Goal: Communication & Community: Ask a question

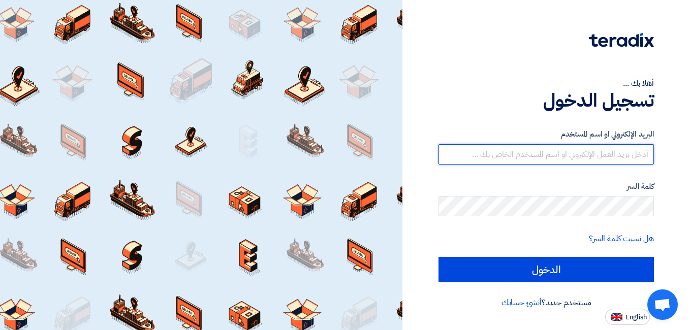
type input "[PERSON_NAME][EMAIL_ADDRESS][DOMAIN_NAME]"
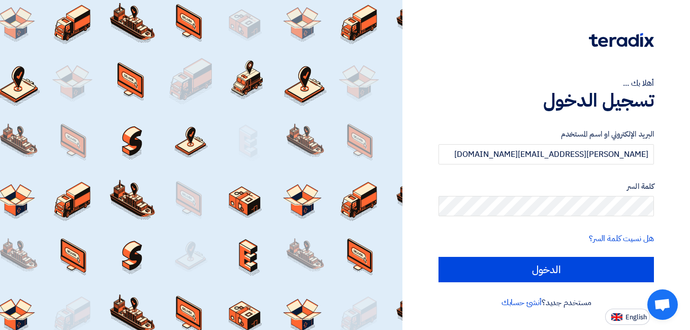
click at [485, 102] on h1 "تسجيل الدخول" at bounding box center [546, 100] width 215 height 22
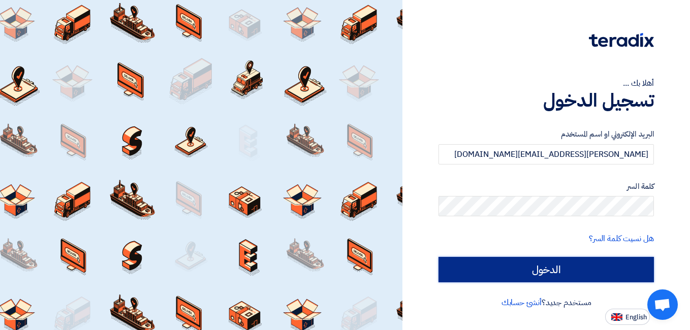
click at [550, 275] on input "الدخول" at bounding box center [546, 269] width 215 height 25
type input "Sign in"
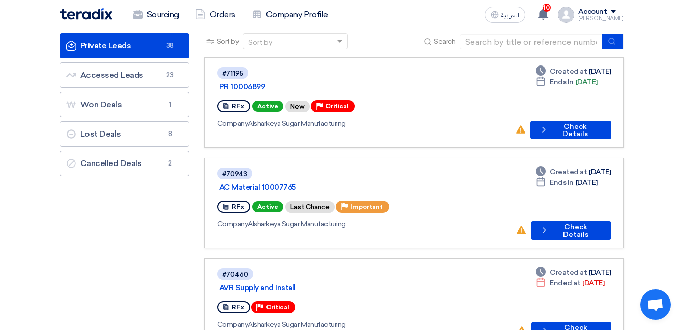
scroll to position [44, 0]
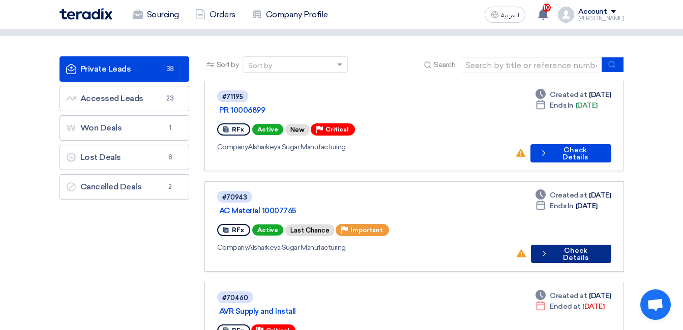
click at [565, 245] on button "Check details Check Details" at bounding box center [571, 254] width 80 height 18
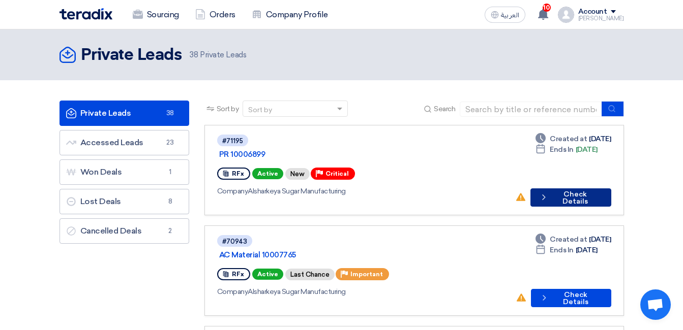
click at [569, 189] on button "Check details Check Details" at bounding box center [570, 198] width 81 height 18
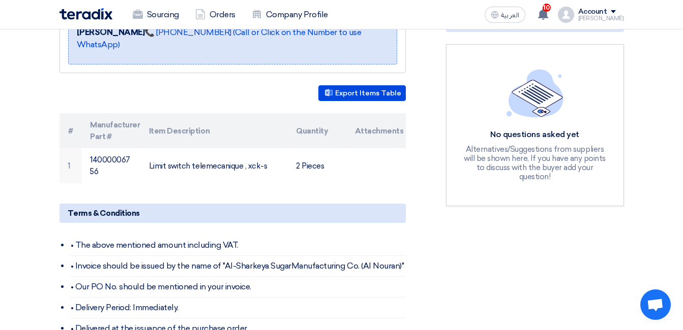
scroll to position [240, 0]
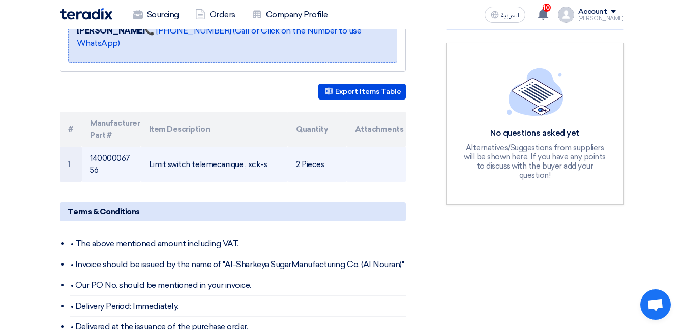
click at [213, 151] on td "Limit switch telemecanique , xck-s" at bounding box center [214, 164] width 147 height 35
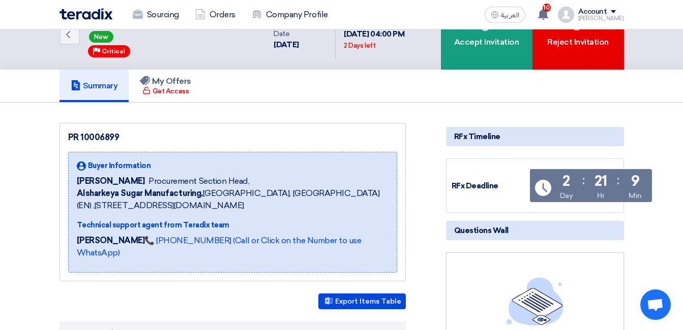
scroll to position [0, 0]
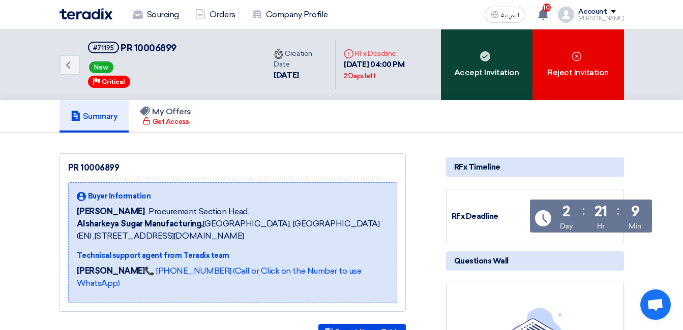
click at [479, 61] on div "Accept Invitation" at bounding box center [486, 64] width 91 height 71
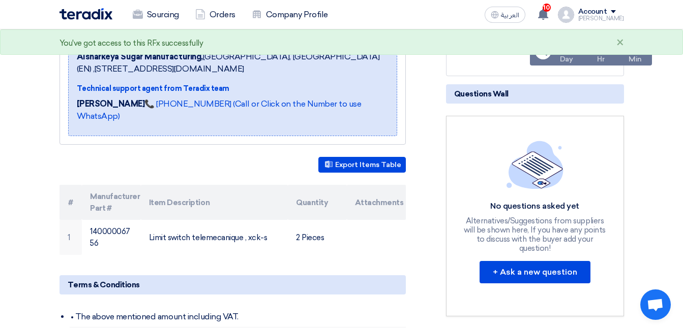
scroll to position [177, 0]
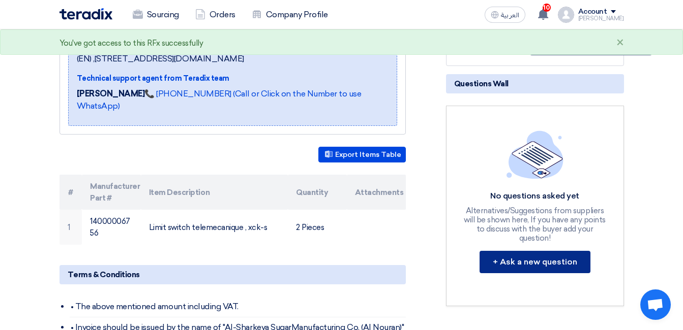
click at [539, 254] on button "+ Ask a new question" at bounding box center [534, 262] width 111 height 22
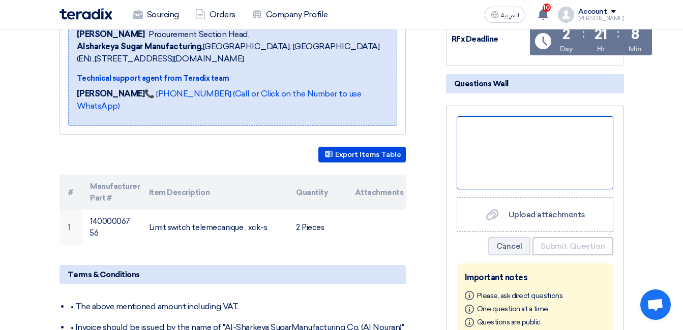
click at [510, 134] on div at bounding box center [534, 152] width 157 height 73
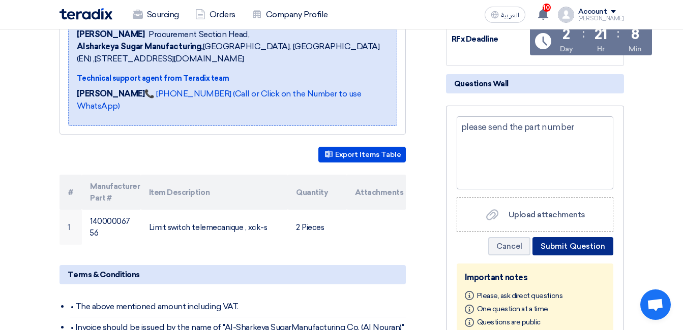
click at [585, 242] on button "Submit Question" at bounding box center [572, 246] width 81 height 18
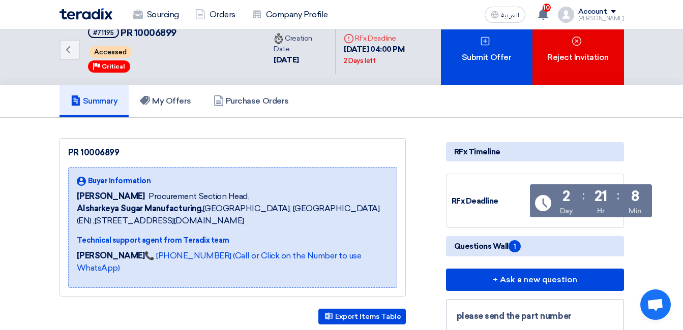
scroll to position [0, 0]
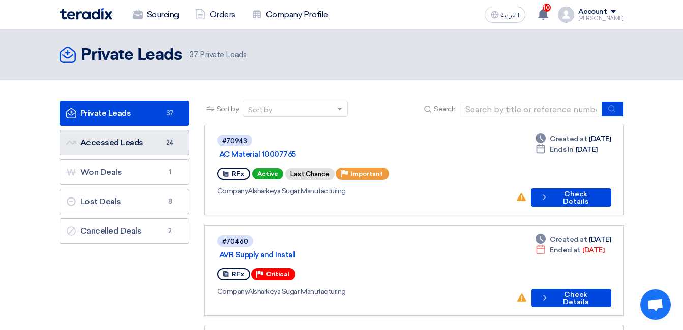
click at [113, 142] on link "Accessed Leads Accessed Leads 24" at bounding box center [124, 142] width 130 height 25
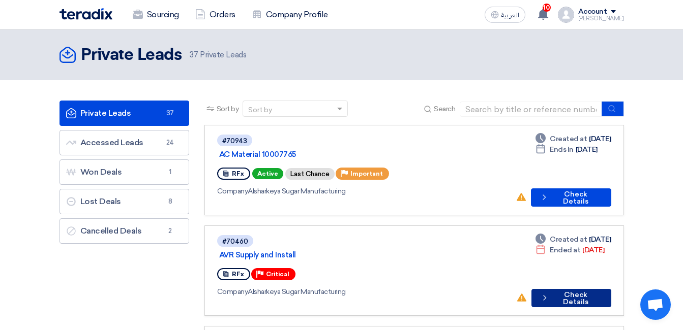
click at [562, 289] on button "Check details Check Details" at bounding box center [571, 298] width 80 height 18
click at [548, 12] on use at bounding box center [543, 14] width 10 height 11
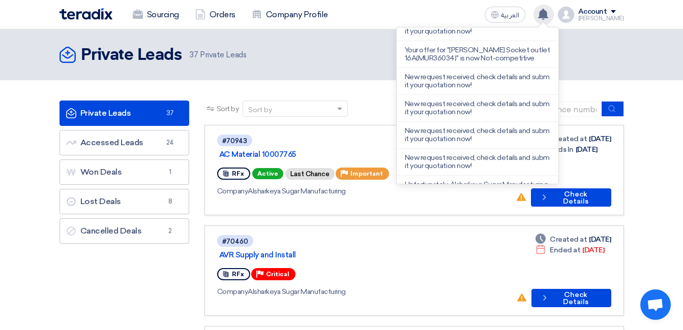
scroll to position [142, 0]
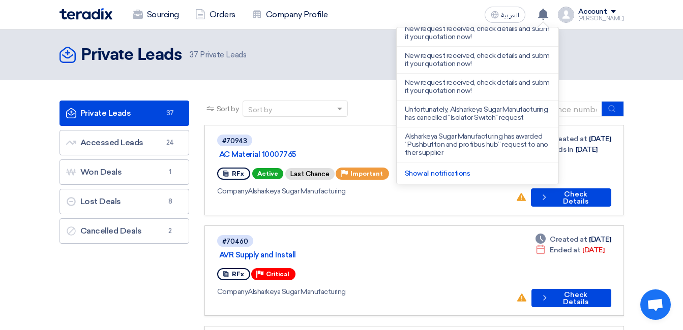
click at [632, 75] on header "Private Leads Private Leads 37 Private Leads" at bounding box center [341, 54] width 683 height 51
